Goal: Transaction & Acquisition: Purchase product/service

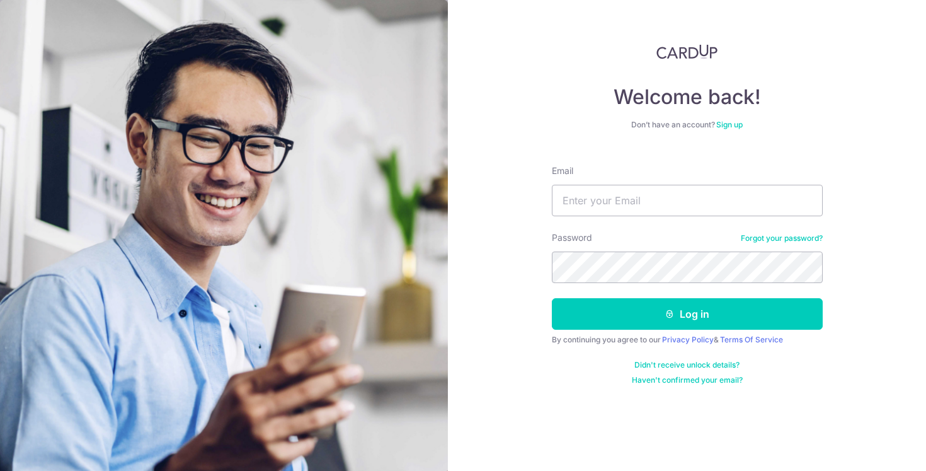
click at [653, 210] on input "Email" at bounding box center [687, 201] width 271 height 32
type input "averyaloysius@gmail.com"
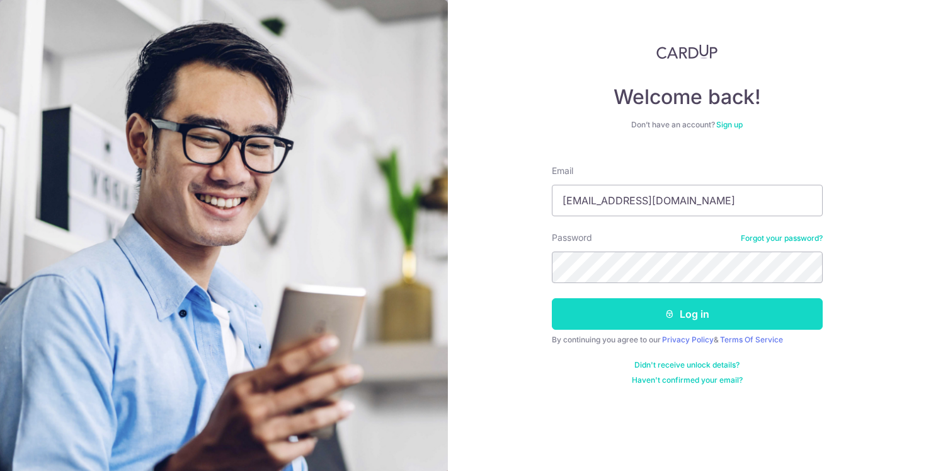
click at [626, 316] on button "Log in" at bounding box center [687, 314] width 271 height 32
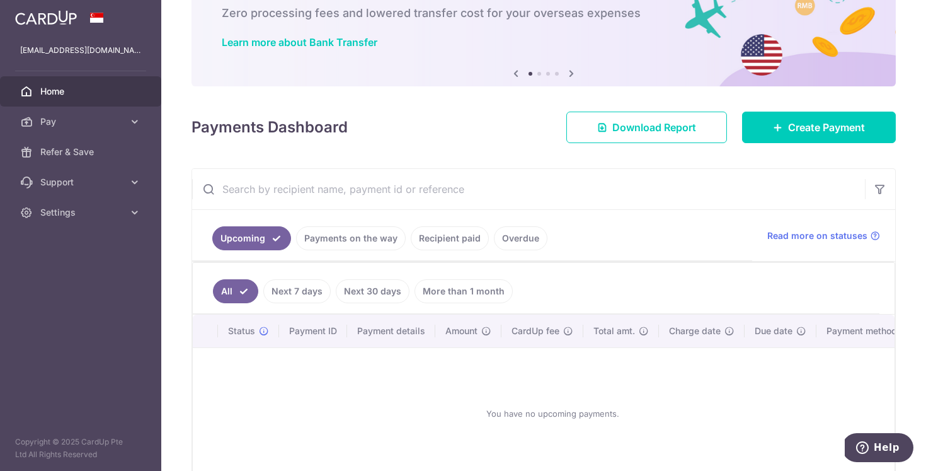
scroll to position [73, 0]
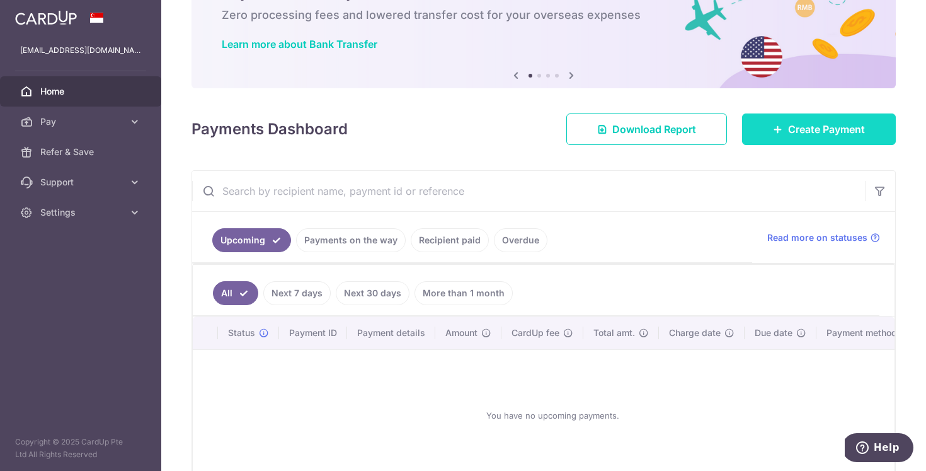
click at [784, 136] on link "Create Payment" at bounding box center [819, 129] width 154 height 32
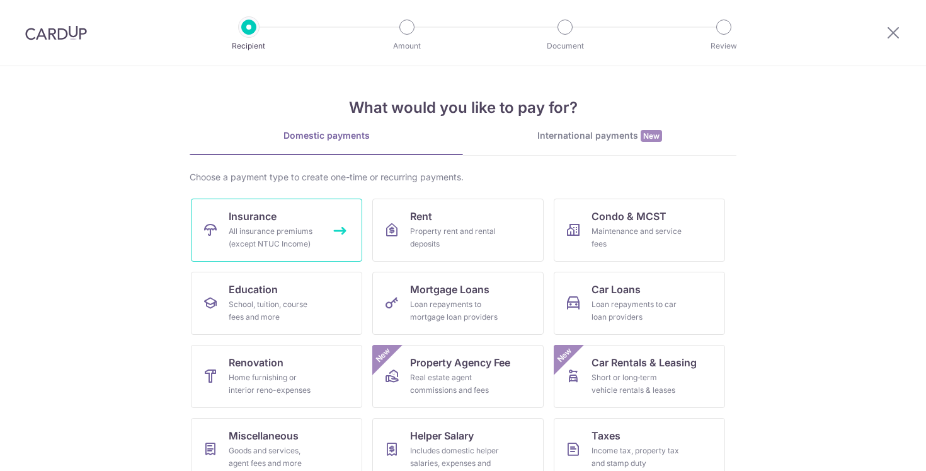
click at [297, 242] on div "All insurance premiums (except NTUC Income)" at bounding box center [274, 237] width 91 height 25
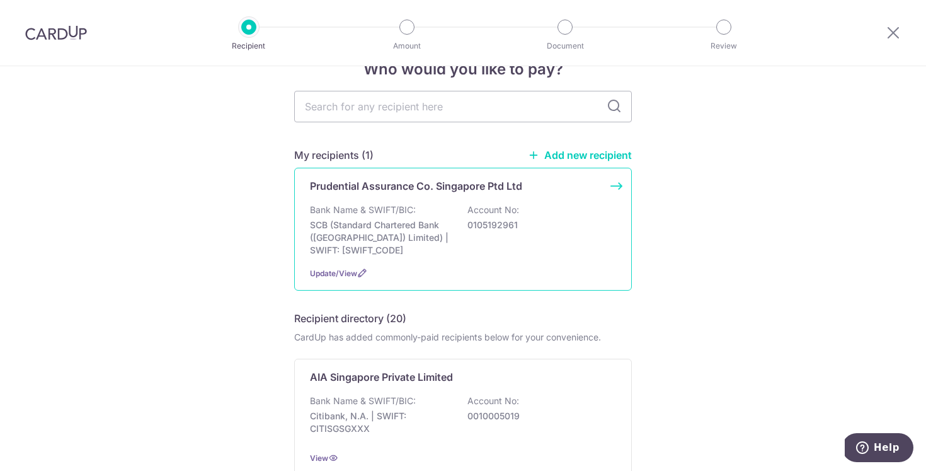
scroll to position [30, 0]
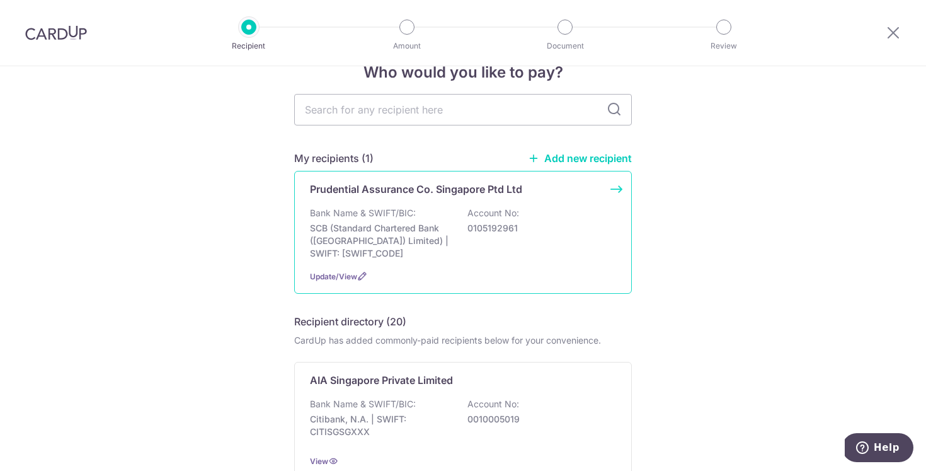
click at [554, 248] on div "Bank Name & SWIFT/BIC: SCB (Standard Chartered Bank (Singapore) Limited) | SWIF…" at bounding box center [463, 233] width 306 height 53
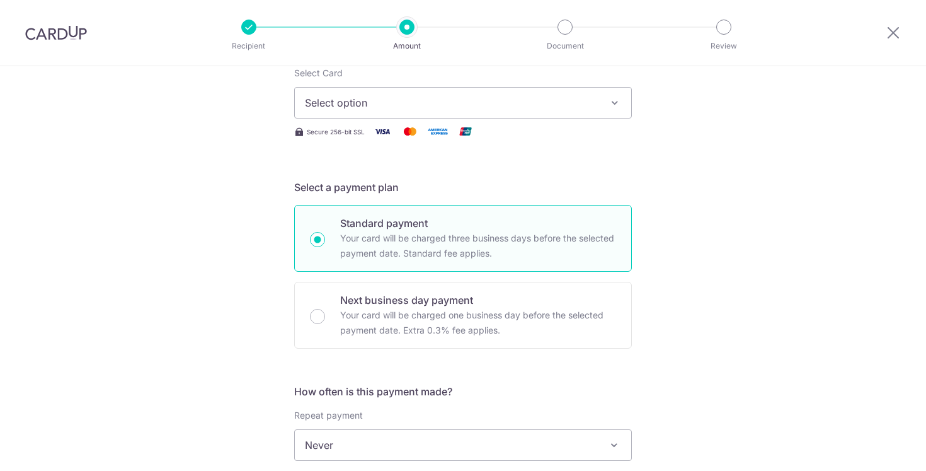
scroll to position [175, 0]
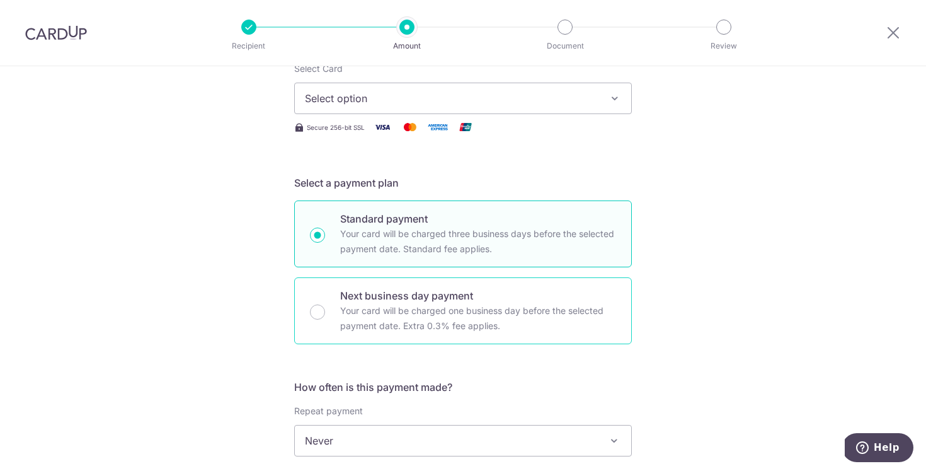
click at [507, 319] on p "Your card will be charged one business day before the selected payment date. Ex…" at bounding box center [478, 318] width 276 height 30
click at [325, 319] on input "Next business day payment Your card will be charged one business day before the…" at bounding box center [317, 311] width 15 height 15
radio input "false"
radio input "true"
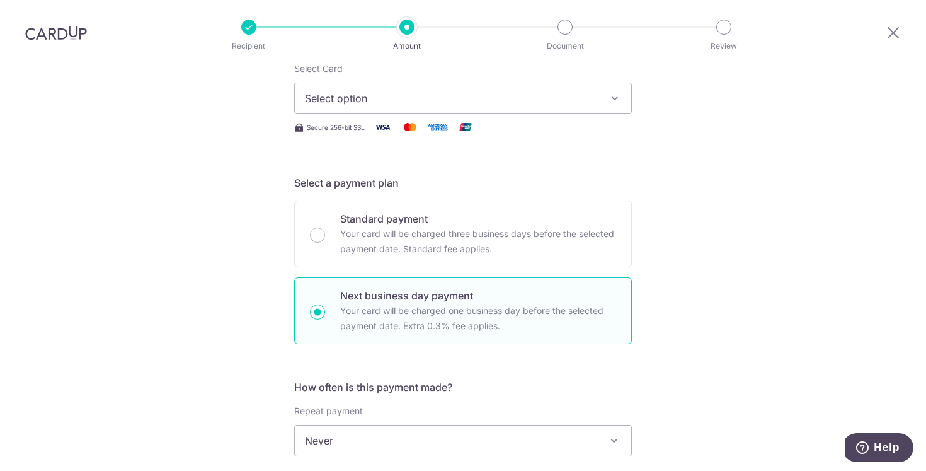
scroll to position [154, 0]
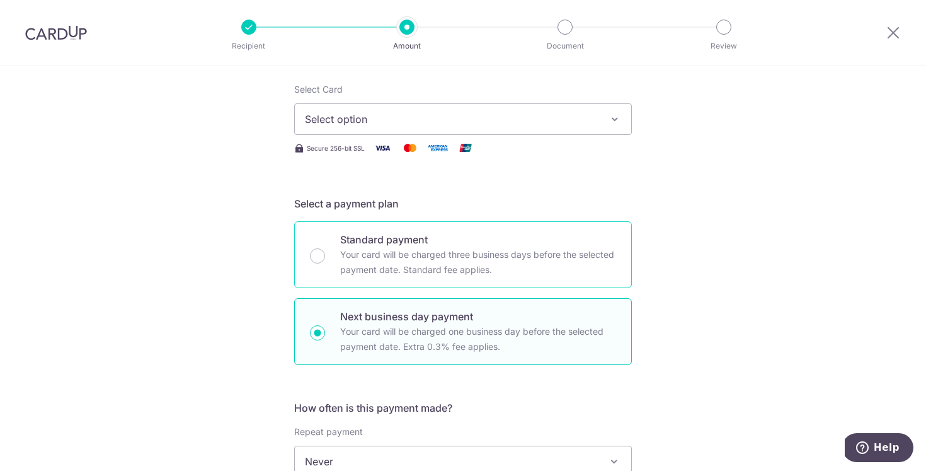
click at [498, 254] on p "Your card will be charged three business days before the selected payment date.…" at bounding box center [478, 262] width 276 height 30
click at [325, 254] on input "Standard payment Your card will be charged three business days before the selec…" at bounding box center [317, 255] width 15 height 15
radio input "true"
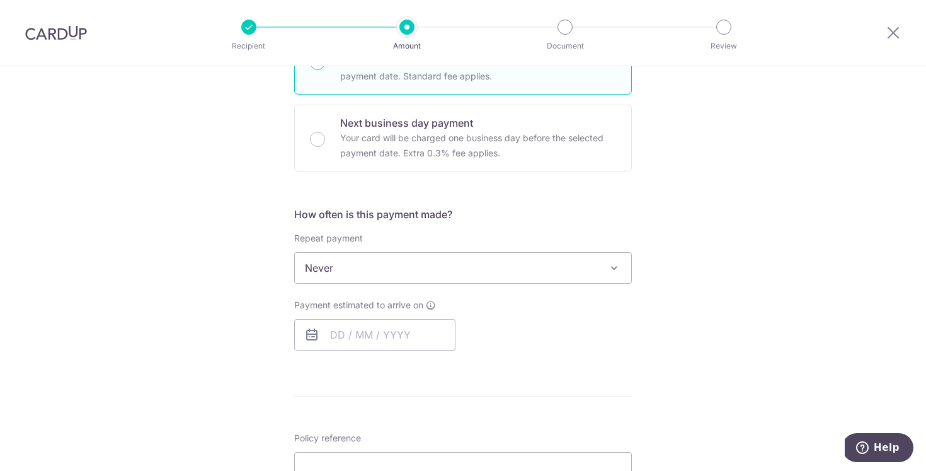
scroll to position [355, 0]
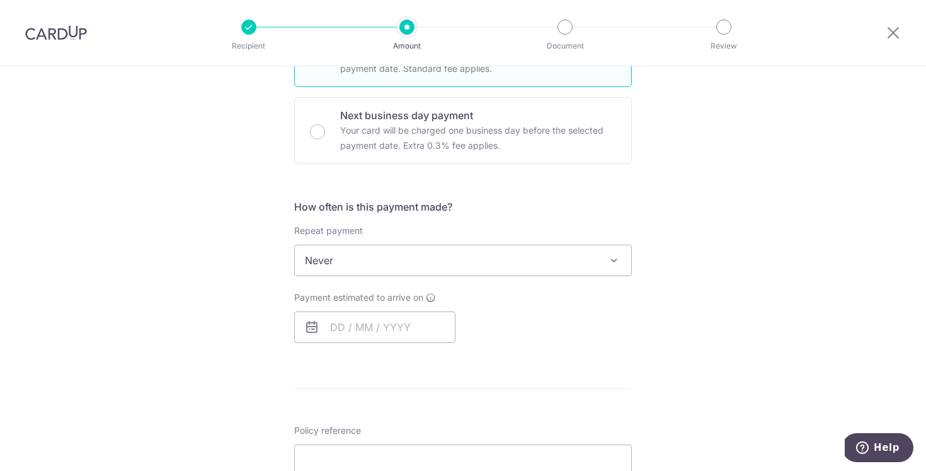
click at [490, 262] on span "Never" at bounding box center [463, 260] width 336 height 30
click at [498, 190] on form "Enter payment amount SGD Select Card Select option Add credit card Your Cards *…" at bounding box center [463, 283] width 338 height 977
click at [420, 341] on input "text" at bounding box center [374, 327] width 161 height 32
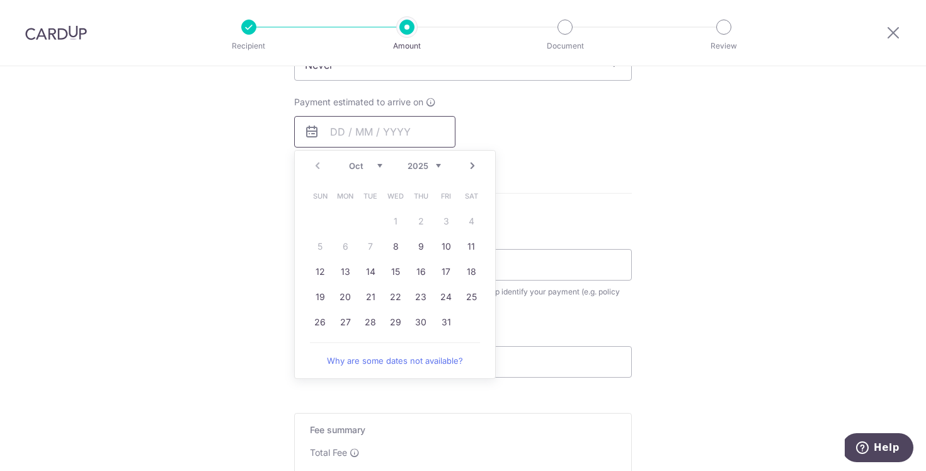
scroll to position [715, 0]
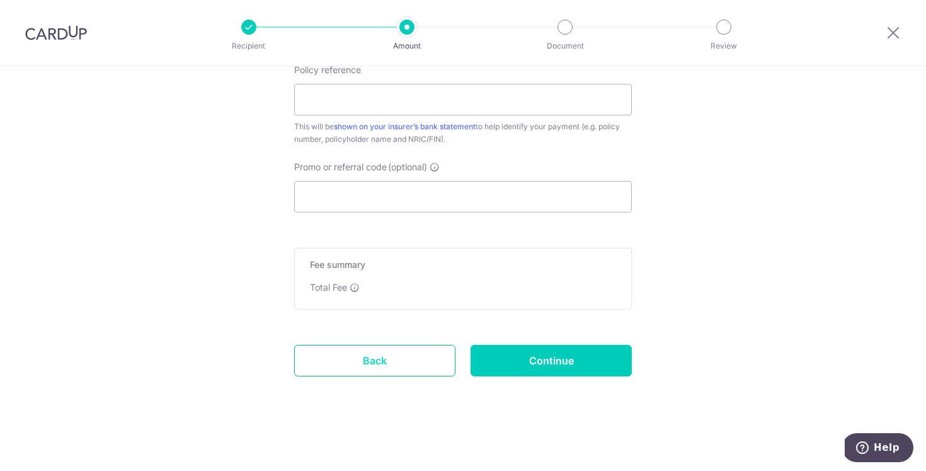
click at [389, 362] on link "Back" at bounding box center [374, 361] width 161 height 32
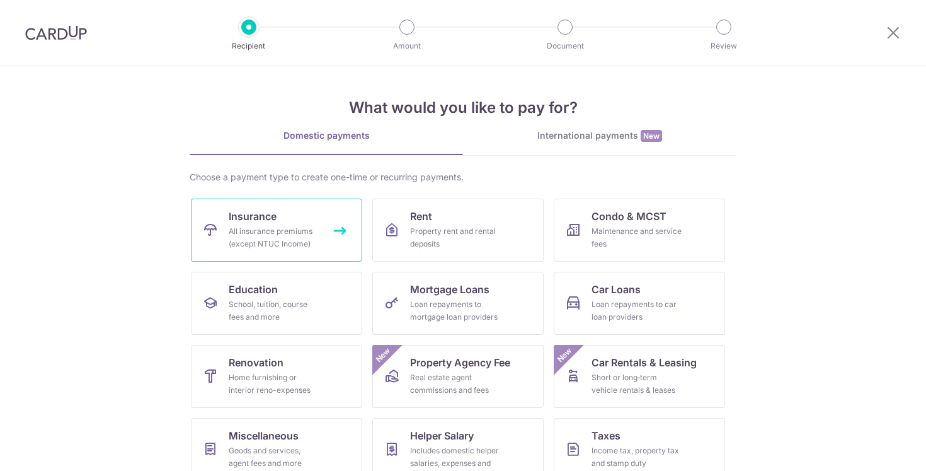
click at [273, 251] on link "Insurance All insurance premiums (except NTUC Income)" at bounding box center [276, 229] width 171 height 63
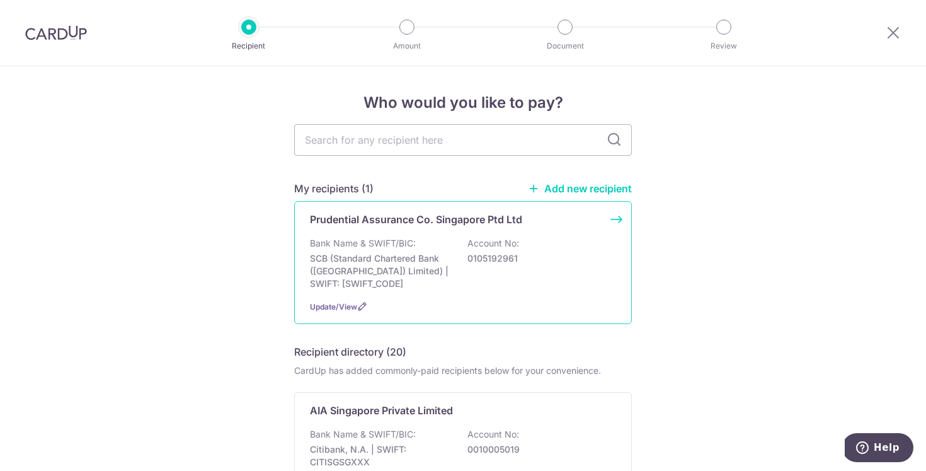
click at [556, 214] on div "Prudential Assurance Co. Singapore Ptd Ltd" at bounding box center [455, 219] width 291 height 15
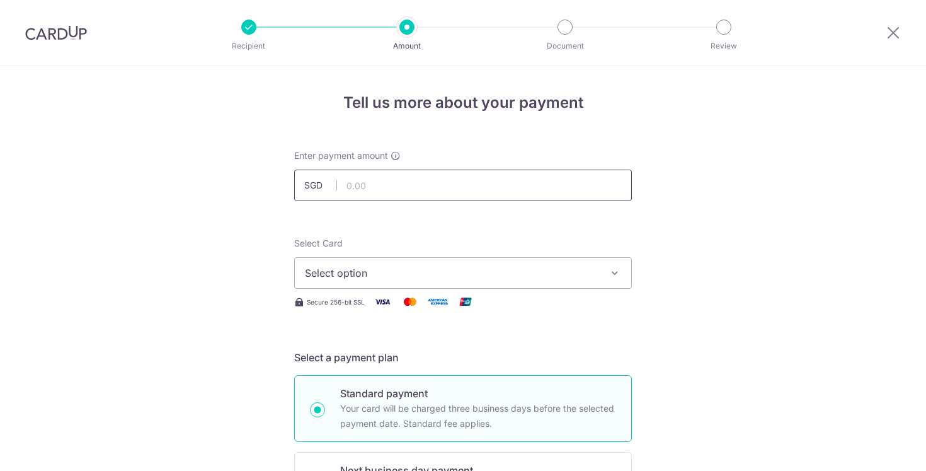
click at [578, 182] on input "text" at bounding box center [463, 185] width 338 height 32
type input "1,486.20"
click at [485, 259] on button "Select option" at bounding box center [463, 273] width 338 height 32
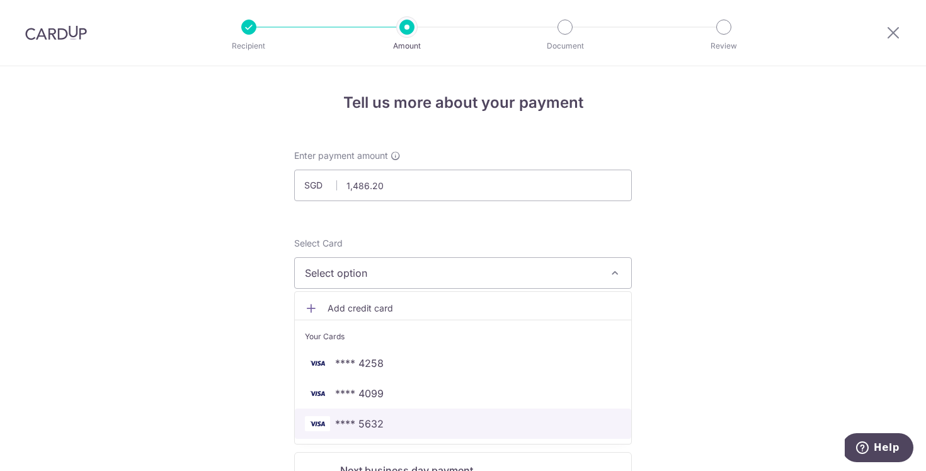
click at [400, 429] on span "**** 5632" at bounding box center [463, 423] width 316 height 15
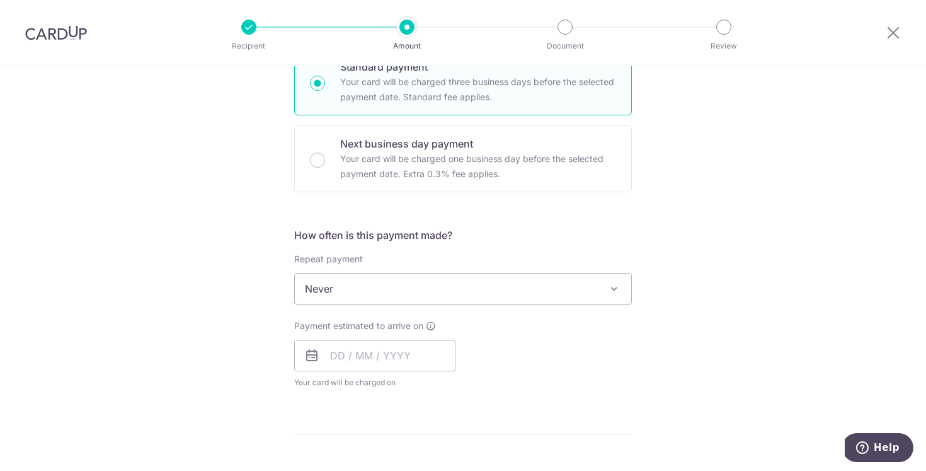
scroll to position [348, 0]
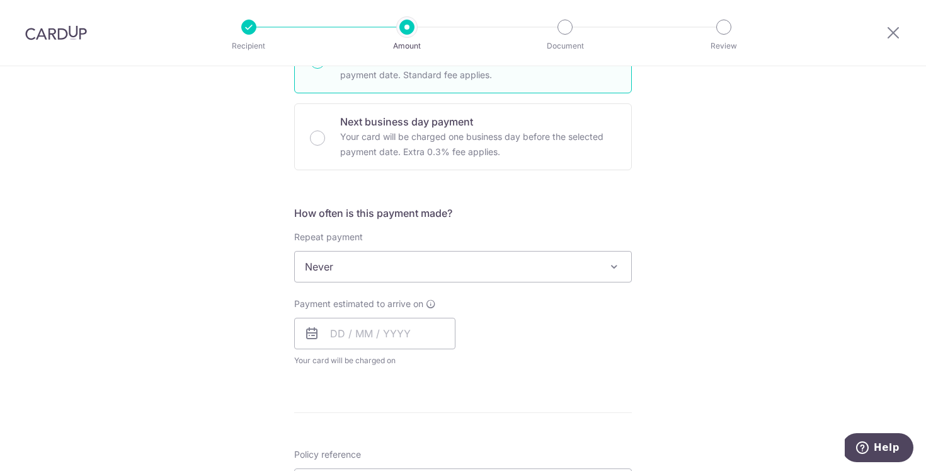
click at [425, 265] on span "Never" at bounding box center [463, 266] width 336 height 30
click at [404, 327] on input "text" at bounding box center [374, 334] width 161 height 32
click at [396, 447] on link "8" at bounding box center [396, 448] width 20 height 20
type input "08/10/2025"
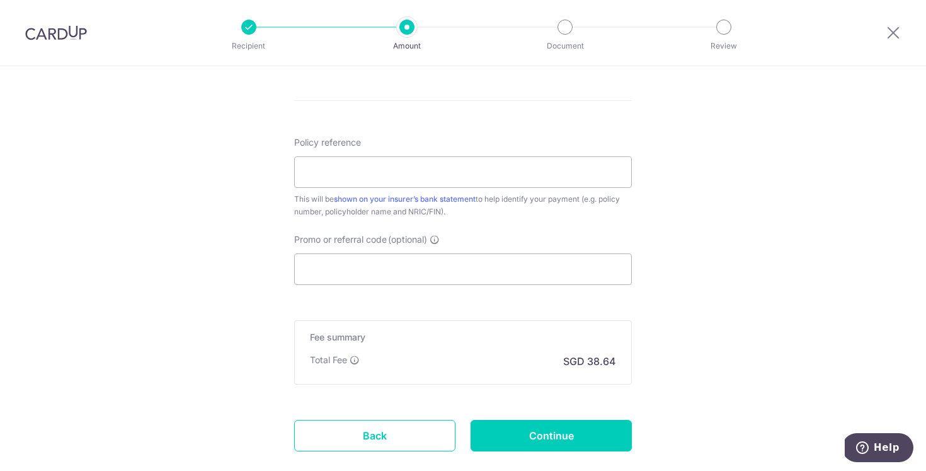
scroll to position [723, 0]
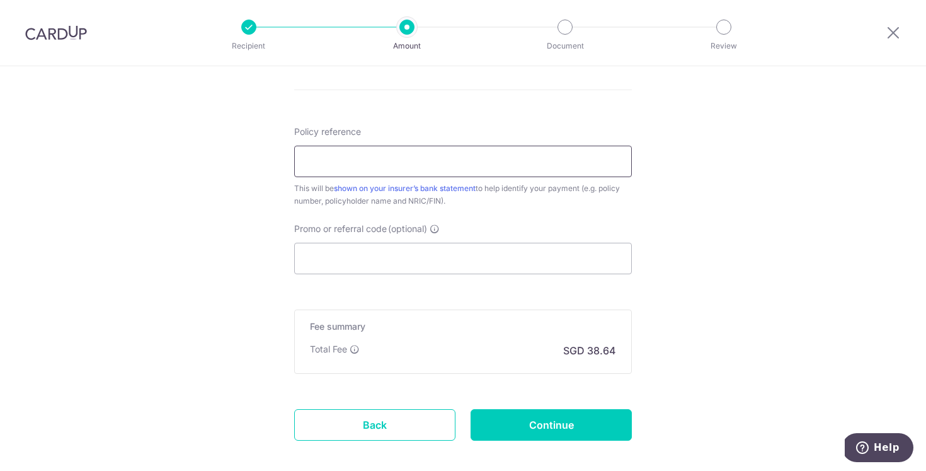
click at [514, 155] on input "Policy reference" at bounding box center [463, 162] width 338 height 32
type input "82453333"
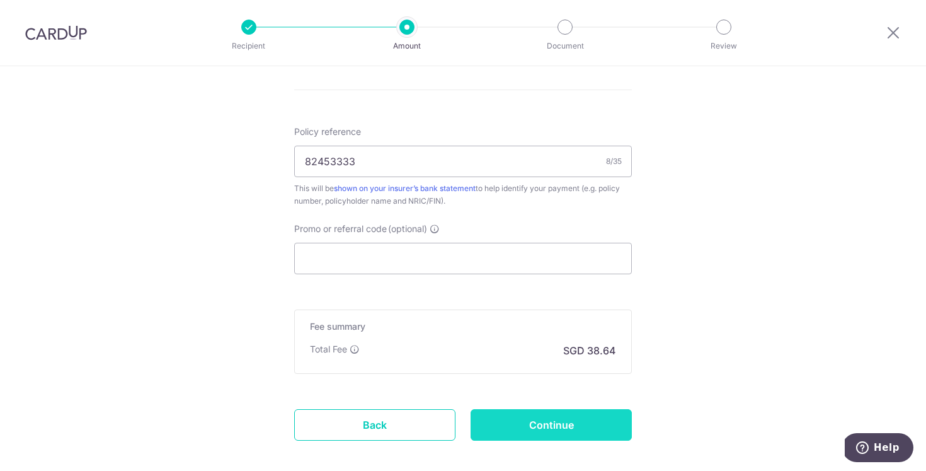
click at [621, 418] on input "Continue" at bounding box center [551, 425] width 161 height 32
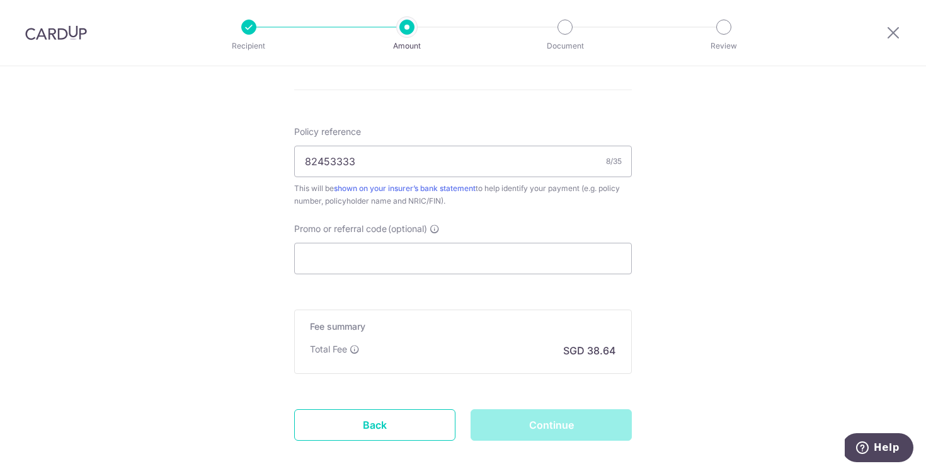
scroll to position [787, 0]
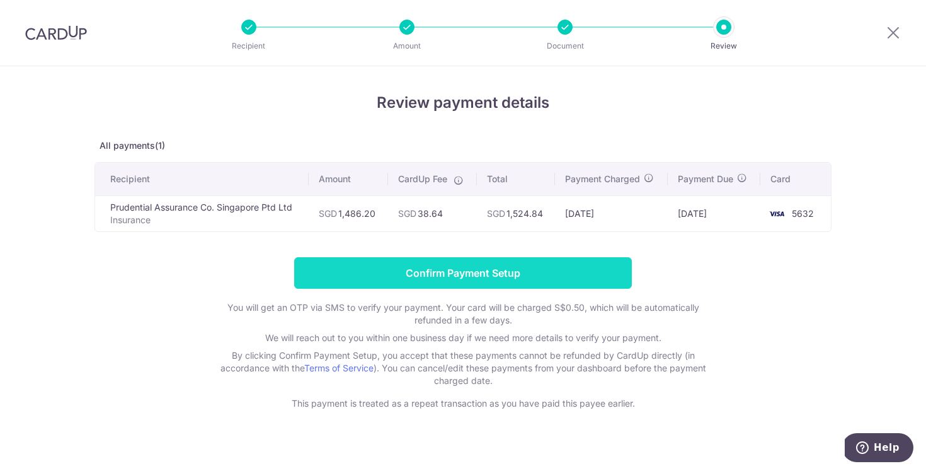
click at [493, 268] on input "Confirm Payment Setup" at bounding box center [463, 273] width 338 height 32
